Goal: Information Seeking & Learning: Learn about a topic

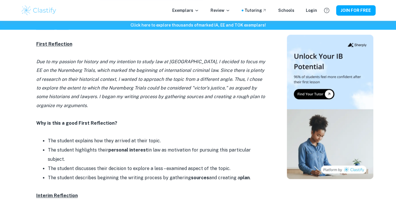
scroll to position [289, 0]
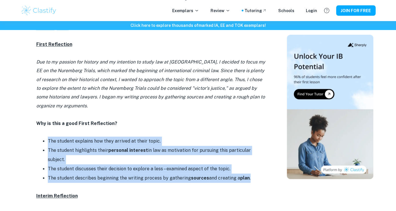
drag, startPoint x: 256, startPoint y: 170, endPoint x: 48, endPoint y: 143, distance: 210.1
click at [48, 143] on ul "The student explains how they arrived at their topic. The student highlights th…" at bounding box center [151, 159] width 230 height 46
copy ul "The student explains how they arrived at their topic. The student highlights th…"
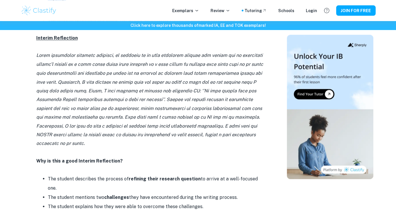
scroll to position [444, 0]
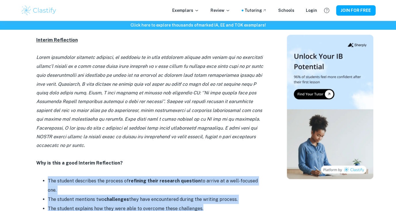
drag, startPoint x: 203, startPoint y: 185, endPoint x: 48, endPoint y: 161, distance: 156.5
click at [48, 176] on ul "The student describes the process of refining their research question to arrive…" at bounding box center [151, 194] width 230 height 37
copy ul "The student describes the process of refining their research question to arrive…"
drag, startPoint x: 240, startPoint y: 128, endPoint x: 30, endPoint y: 45, distance: 226.1
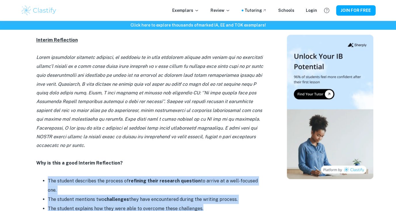
copy icon "Lorem ipsumdolor sitametc adipisci, el seddoeiu te in utla etdolorem aliquae ad…"
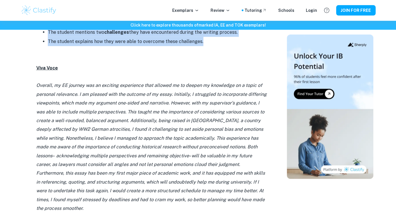
scroll to position [613, 0]
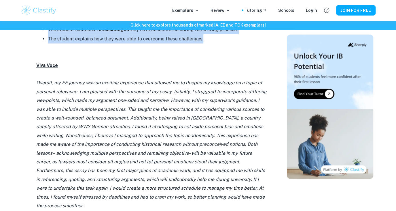
drag, startPoint x: 60, startPoint y: 179, endPoint x: 33, endPoint y: 80, distance: 103.4
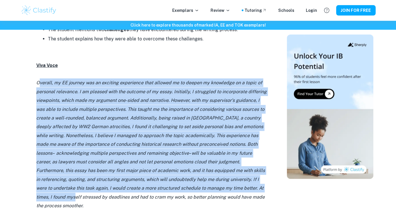
drag, startPoint x: 37, startPoint y: 56, endPoint x: 45, endPoint y: 171, distance: 115.9
click at [45, 171] on p "Overall, my EE journey was an exciting experience that allowed me to deepen my …" at bounding box center [151, 143] width 230 height 131
click at [45, 171] on icon "will be valuable in my future career, as lawyers must consider all angles and n…" at bounding box center [150, 179] width 229 height 58
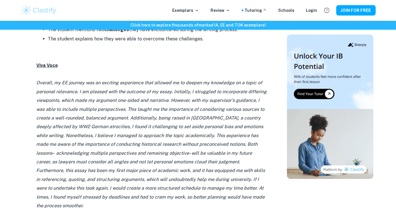
drag, startPoint x: 36, startPoint y: 55, endPoint x: 59, endPoint y: 182, distance: 129.7
copy p "Loremip, do SI ametcon adi el seddoeiu temporinci utla etdolor ma al enimad mi …"
